Goal: Check status: Check status

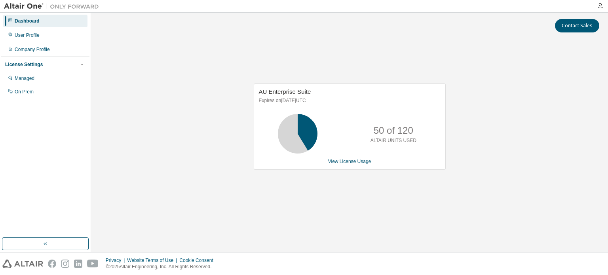
click at [170, 91] on div "AU Enterprise Suite Expires on December 26, 2025 UTC 50 of 120 ALTAIR UNITS USE…" at bounding box center [349, 131] width 509 height 179
